Goal: Task Accomplishment & Management: Use online tool/utility

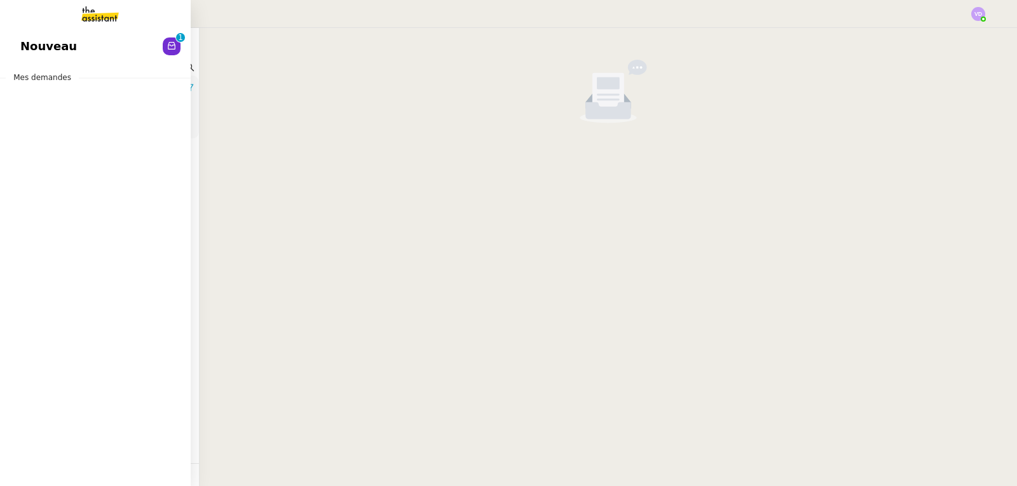
click at [39, 31] on div "Nouveau 0 1 2 3 4 5 6 7 8 9 Mes demandes" at bounding box center [95, 257] width 191 height 458
click at [40, 39] on span "Nouveau" at bounding box center [48, 46] width 57 height 19
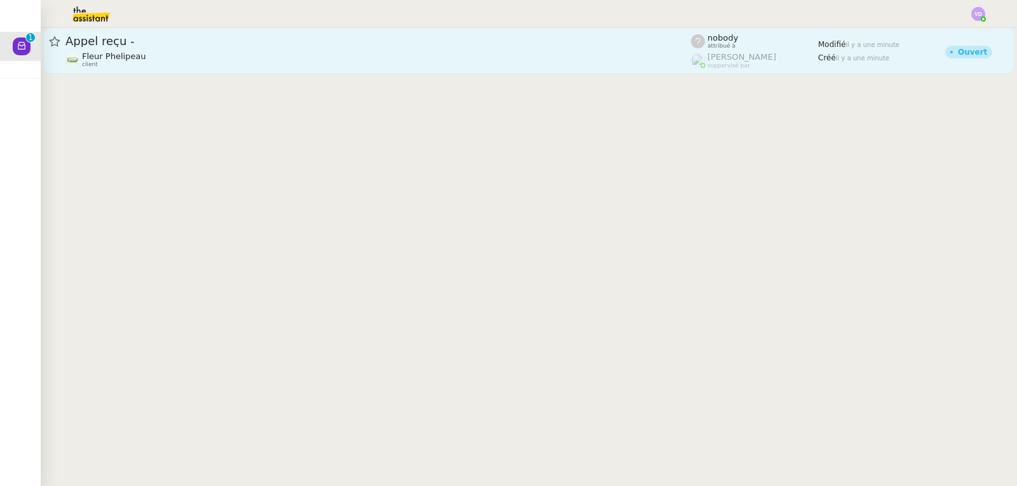
click at [563, 42] on span "Appel reçu -" at bounding box center [377, 41] width 625 height 11
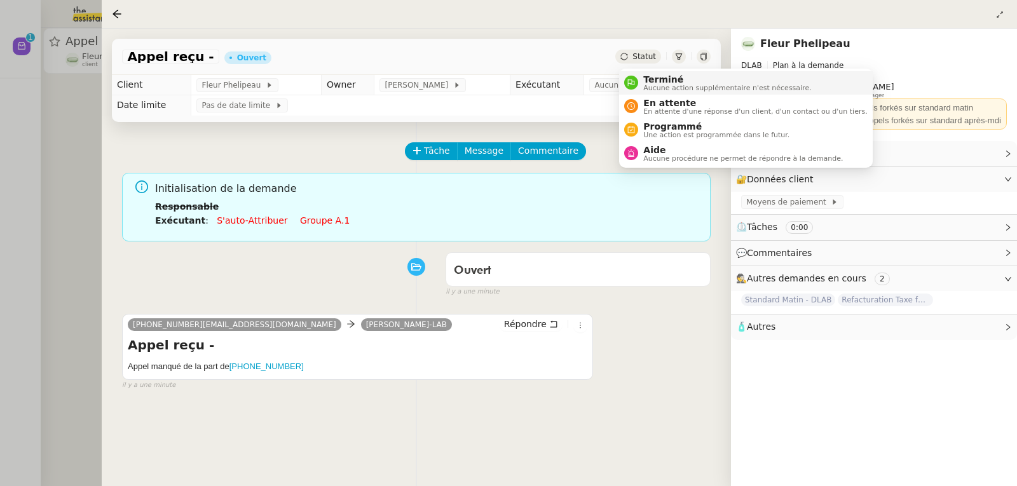
click at [663, 87] on span "Aucune action supplémentaire n'est nécessaire." at bounding box center [727, 88] width 168 height 7
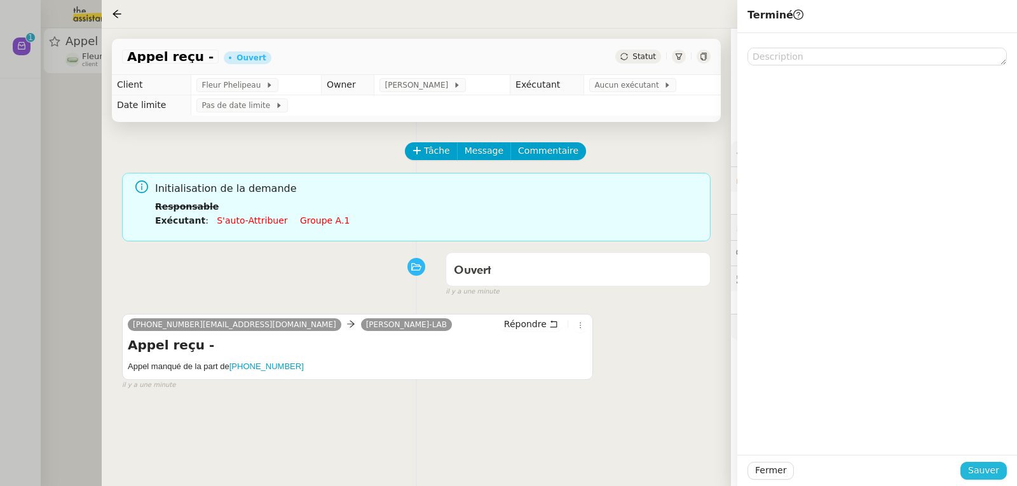
click at [996, 470] on span "Sauver" at bounding box center [983, 470] width 31 height 15
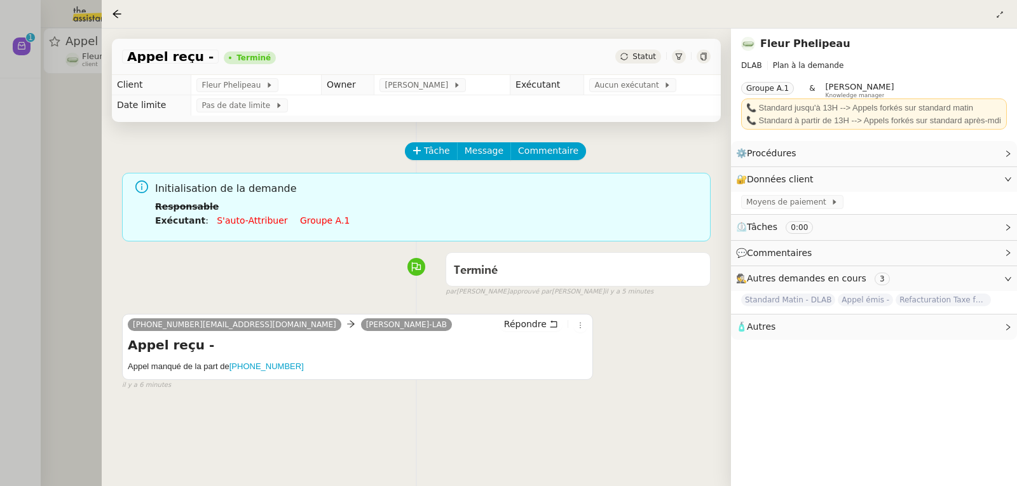
click at [58, 166] on div at bounding box center [508, 243] width 1017 height 486
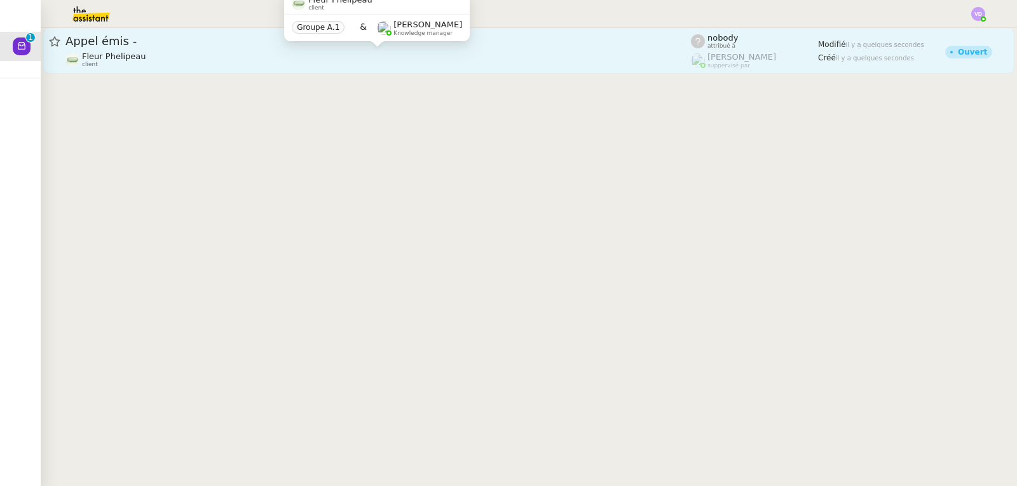
click at [117, 53] on span "Fleur Phelipeau" at bounding box center [114, 56] width 64 height 10
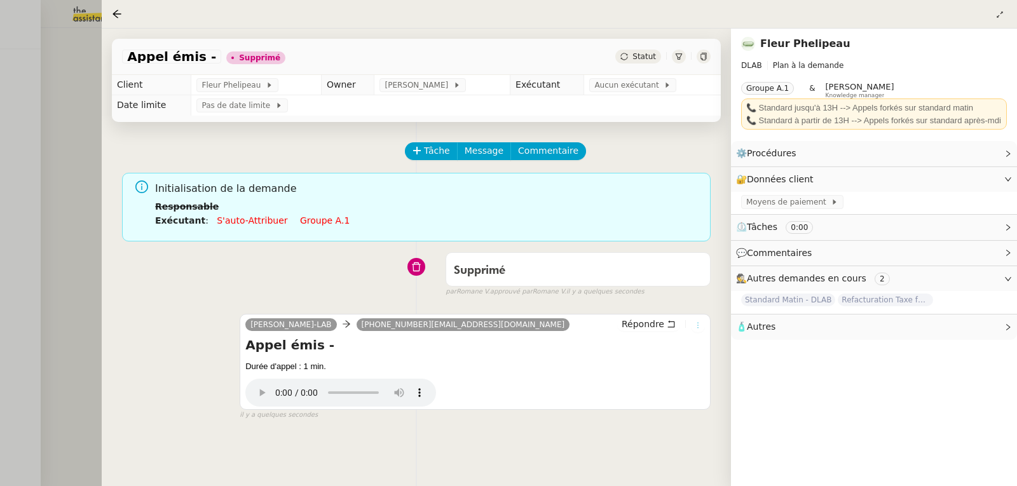
click at [702, 328] on icon at bounding box center [698, 326] width 14 height 8
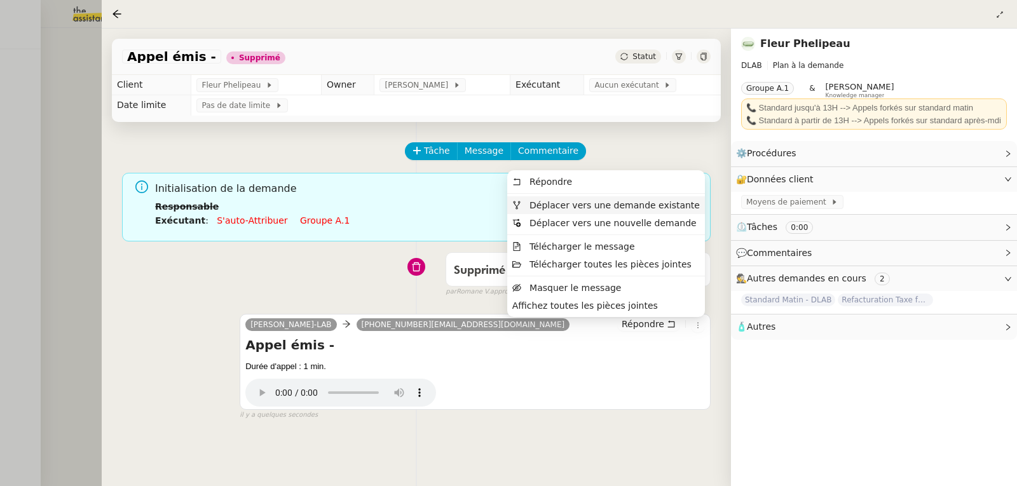
click at [683, 208] on span "Déplacer vers une demande existante" at bounding box center [614, 205] width 170 height 10
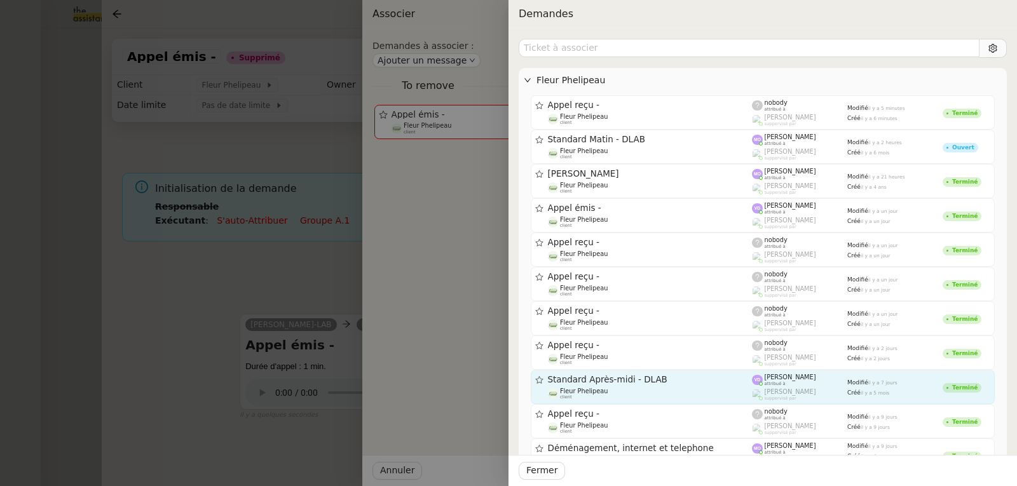
click at [638, 391] on div "Fleur Phelipeau client" at bounding box center [650, 394] width 205 height 13
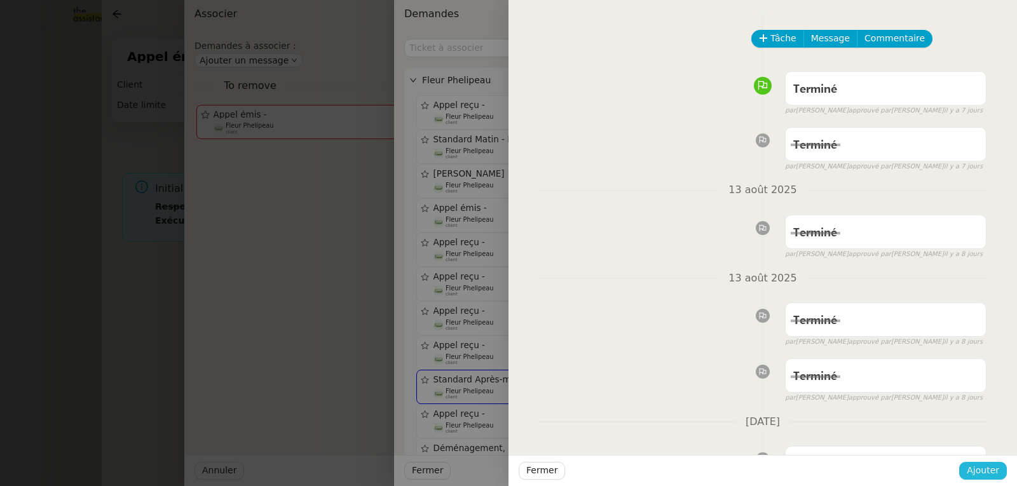
click at [984, 477] on span "Ajouter" at bounding box center [983, 470] width 32 height 15
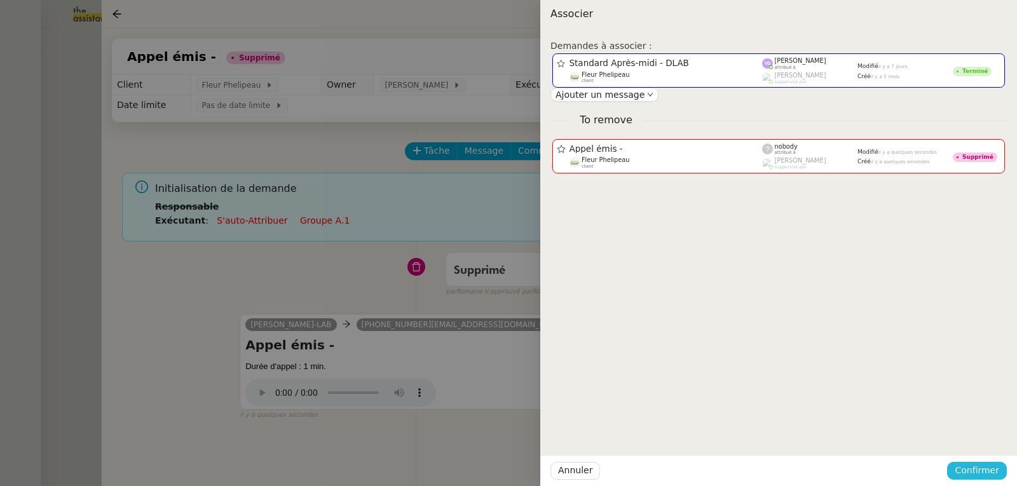
click at [984, 470] on span "Confirmer" at bounding box center [977, 470] width 44 height 15
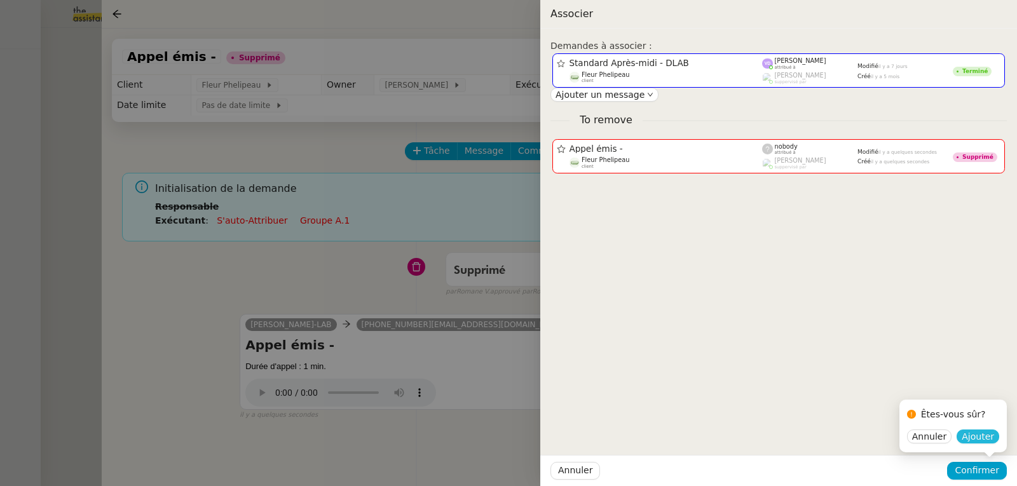
click at [970, 443] on span "Ajouter" at bounding box center [978, 436] width 32 height 13
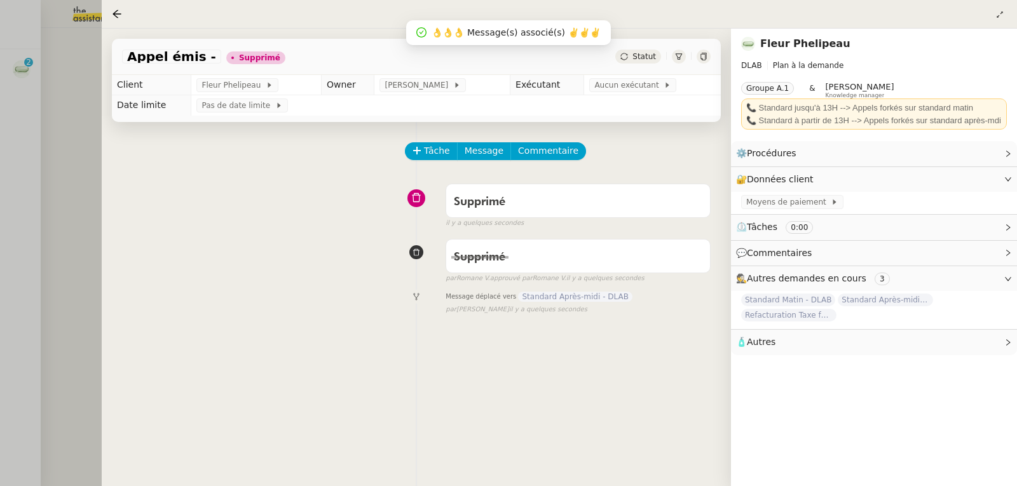
click at [60, 119] on div at bounding box center [508, 243] width 1017 height 486
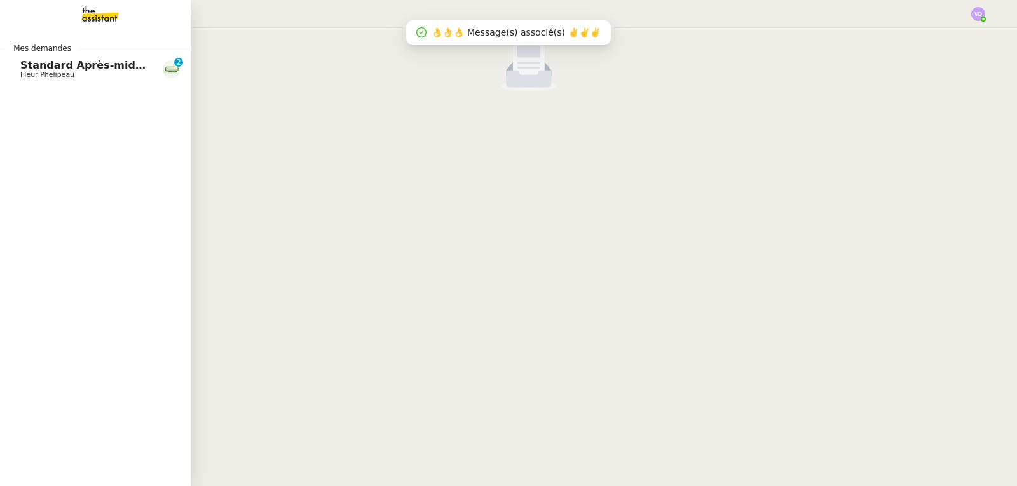
click at [32, 66] on span "Standard Après-midi - DLAB" at bounding box center [100, 65] width 160 height 12
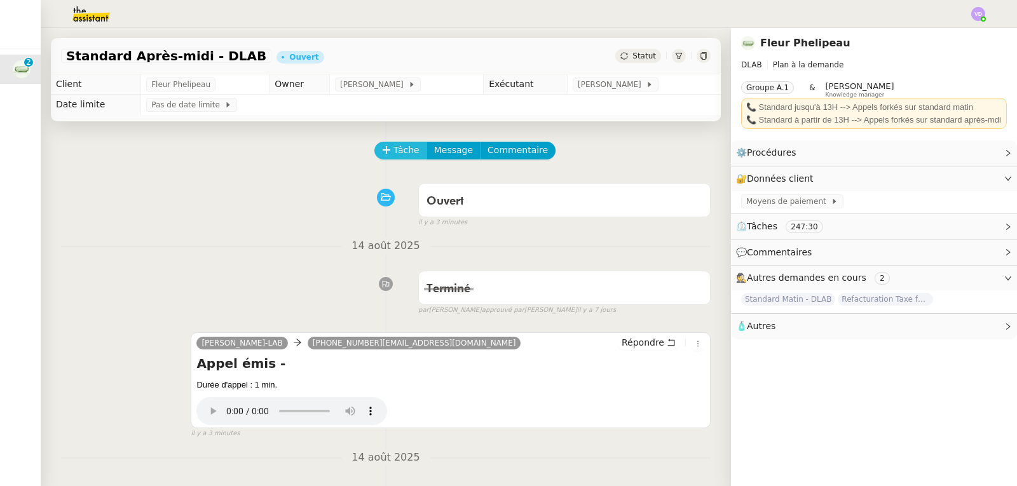
click at [404, 156] on span "Tâche" at bounding box center [406, 150] width 26 height 15
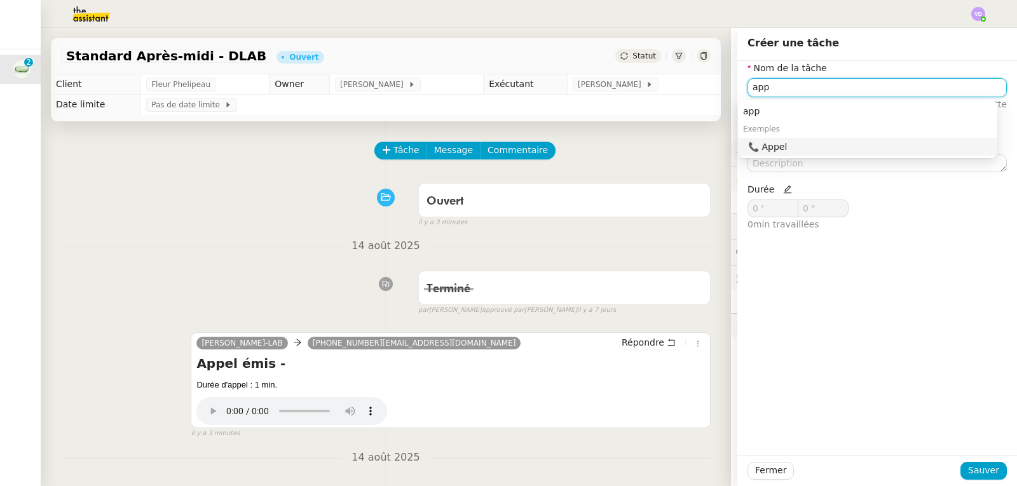
click at [781, 151] on div "📞 Appel" at bounding box center [870, 146] width 244 height 11
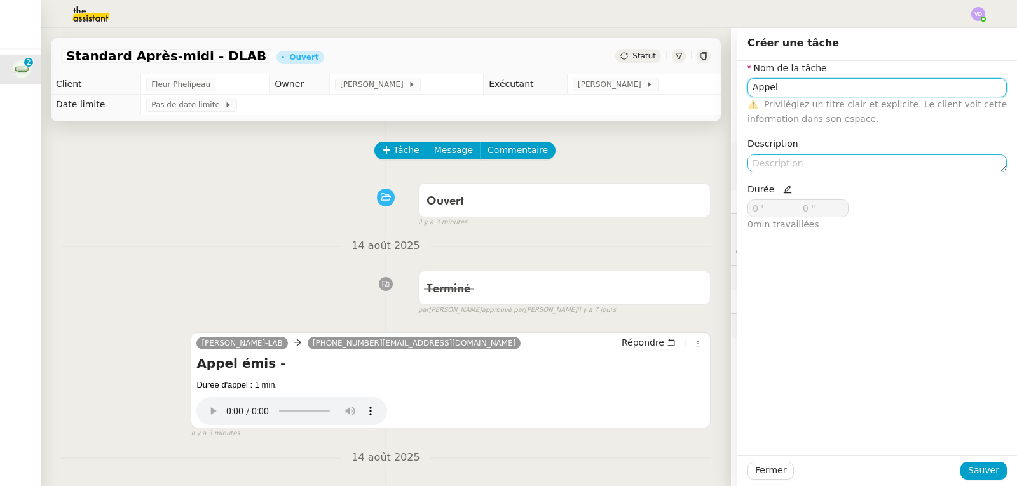
type input "Appel"
click at [777, 164] on textarea at bounding box center [876, 163] width 259 height 18
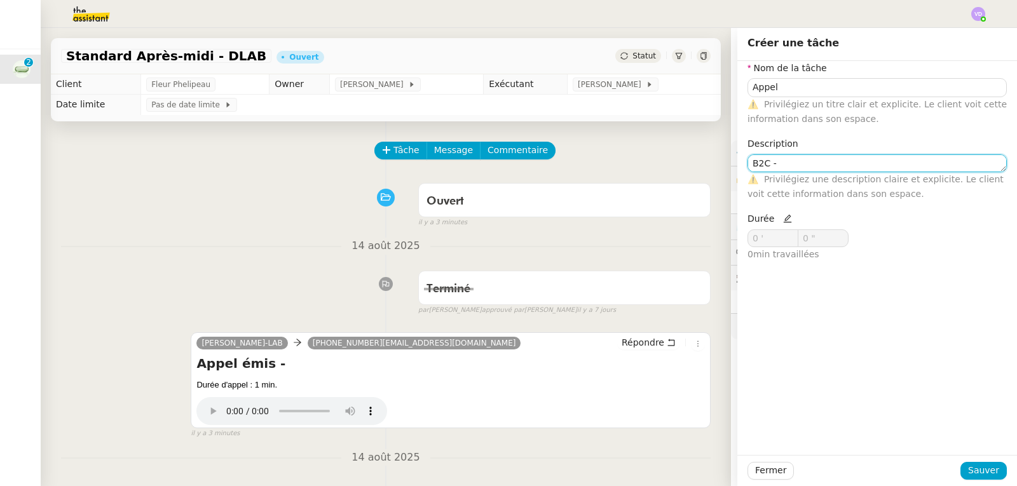
paste textarea "[PERSON_NAME]"
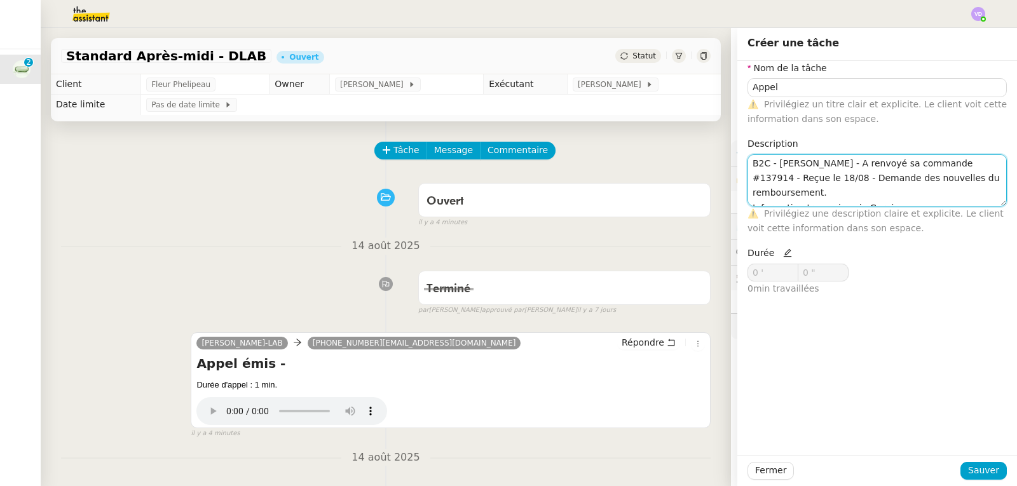
type textarea "B2C - [PERSON_NAME] - A renvoyé sa commande #137914 - Reçue le 18/08 - Demande …"
click at [783, 252] on icon at bounding box center [787, 252] width 9 height 9
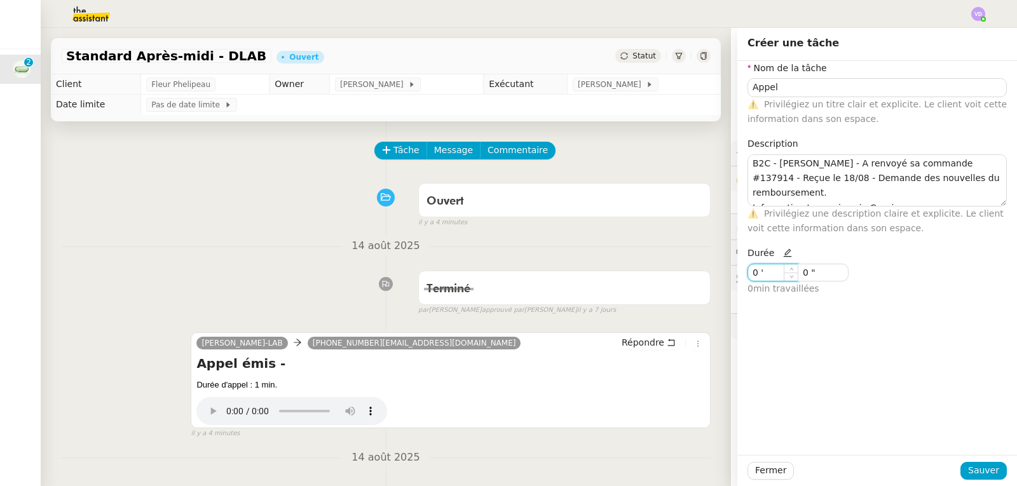
drag, startPoint x: 771, startPoint y: 280, endPoint x: 732, endPoint y: 278, distance: 39.5
click at [737, 278] on div "Nom de la tâche Appel ⚠️ Privilégiez un titre clair et explicite. Le client voi…" at bounding box center [877, 183] width 280 height 245
type input "3 '"
click at [961, 468] on button "Sauver" at bounding box center [983, 471] width 46 height 18
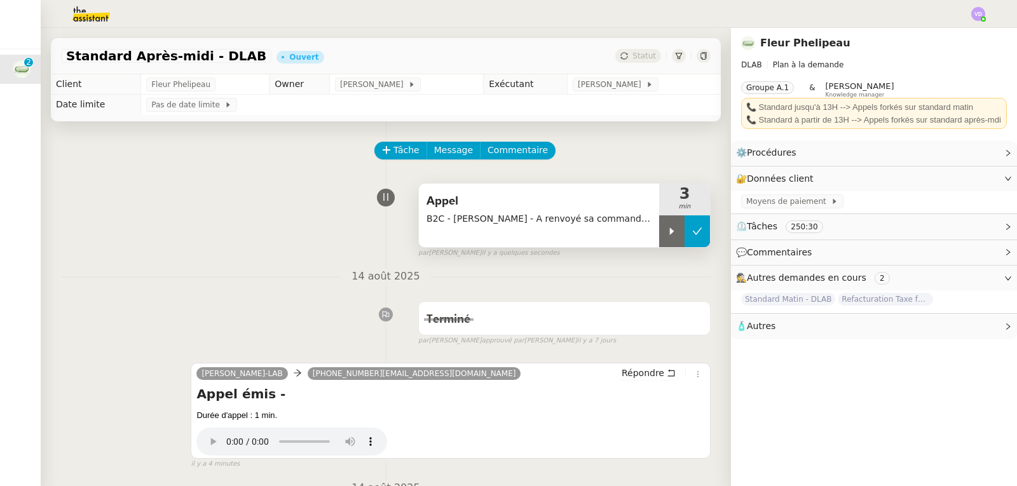
click at [693, 231] on icon at bounding box center [698, 231] width 10 height 7
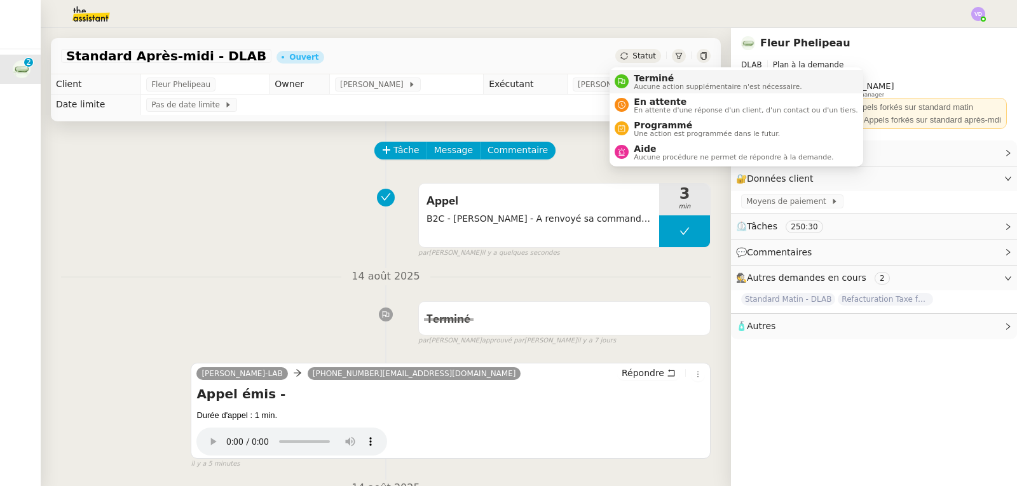
click at [646, 78] on span "Terminé" at bounding box center [718, 78] width 168 height 10
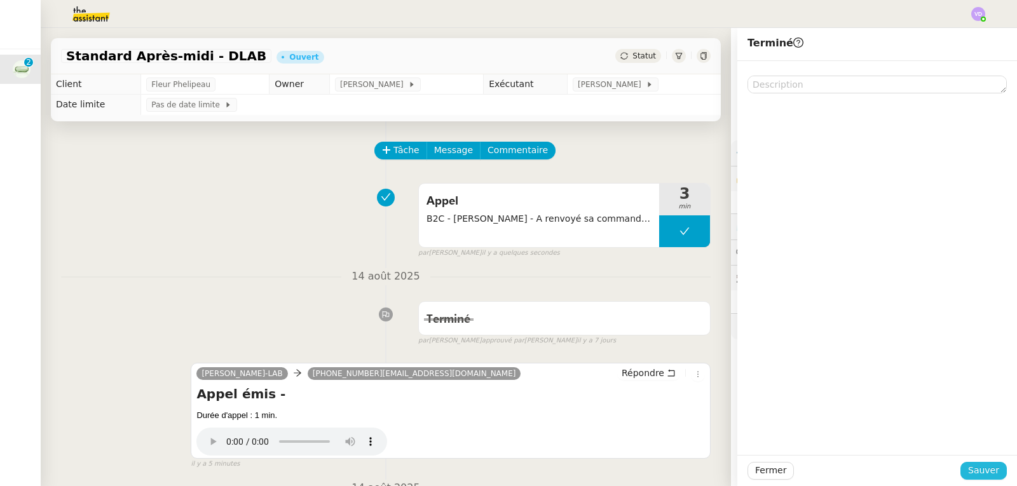
click at [988, 471] on span "Sauver" at bounding box center [983, 470] width 31 height 15
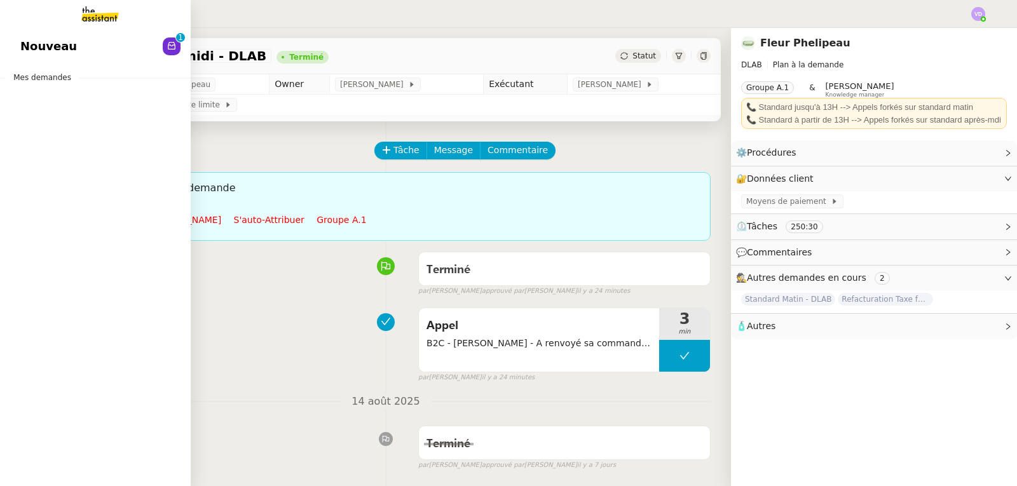
click at [36, 37] on span "Nouveau" at bounding box center [48, 46] width 57 height 19
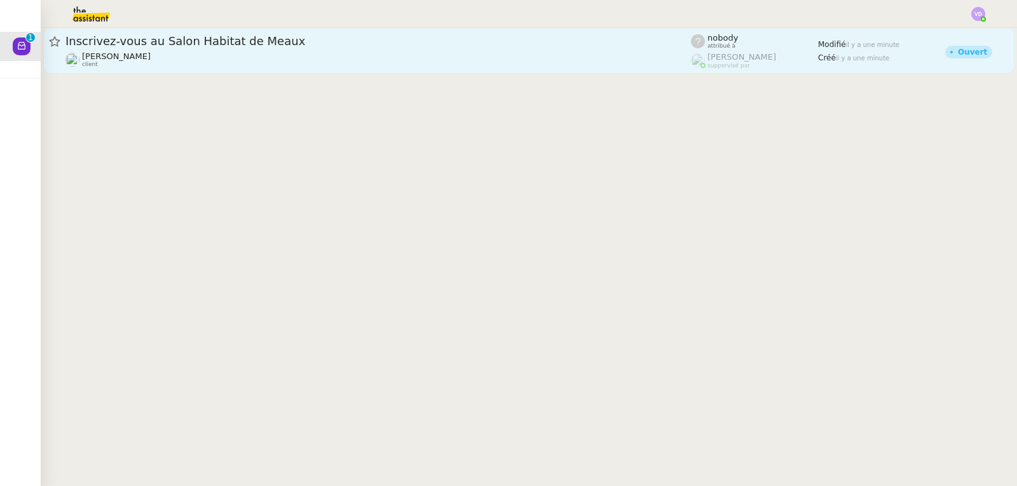
click at [271, 63] on div "[PERSON_NAME] client" at bounding box center [377, 59] width 625 height 17
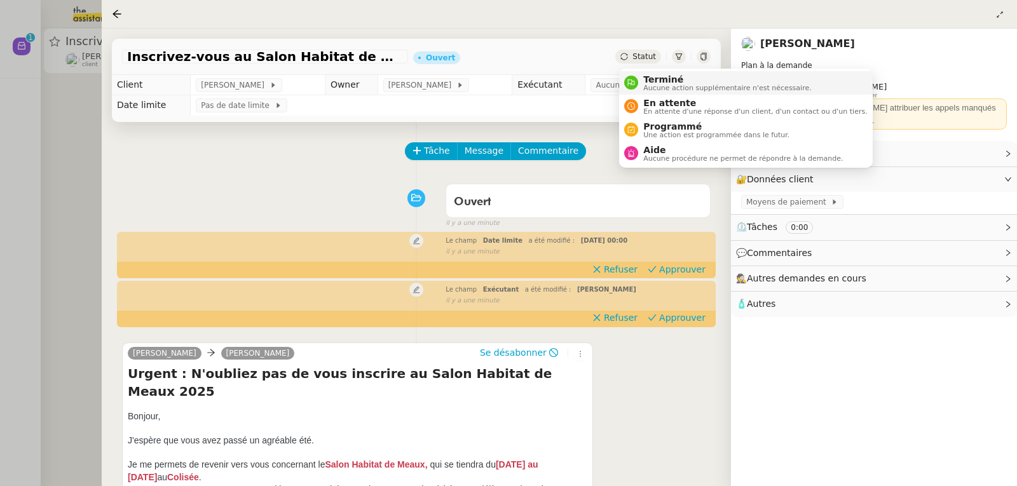
click at [665, 78] on span "Terminé" at bounding box center [727, 79] width 168 height 10
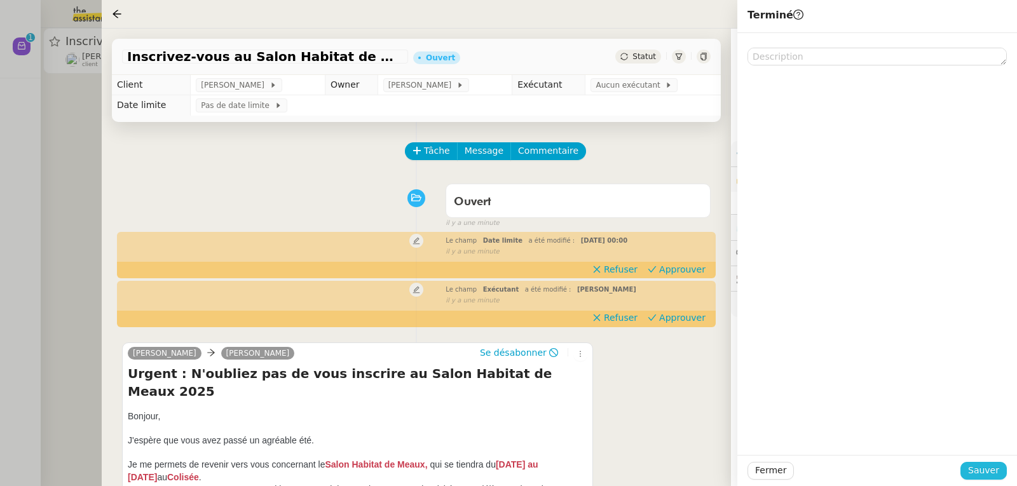
click at [997, 475] on span "Sauver" at bounding box center [983, 470] width 31 height 15
